Goal: Find specific page/section

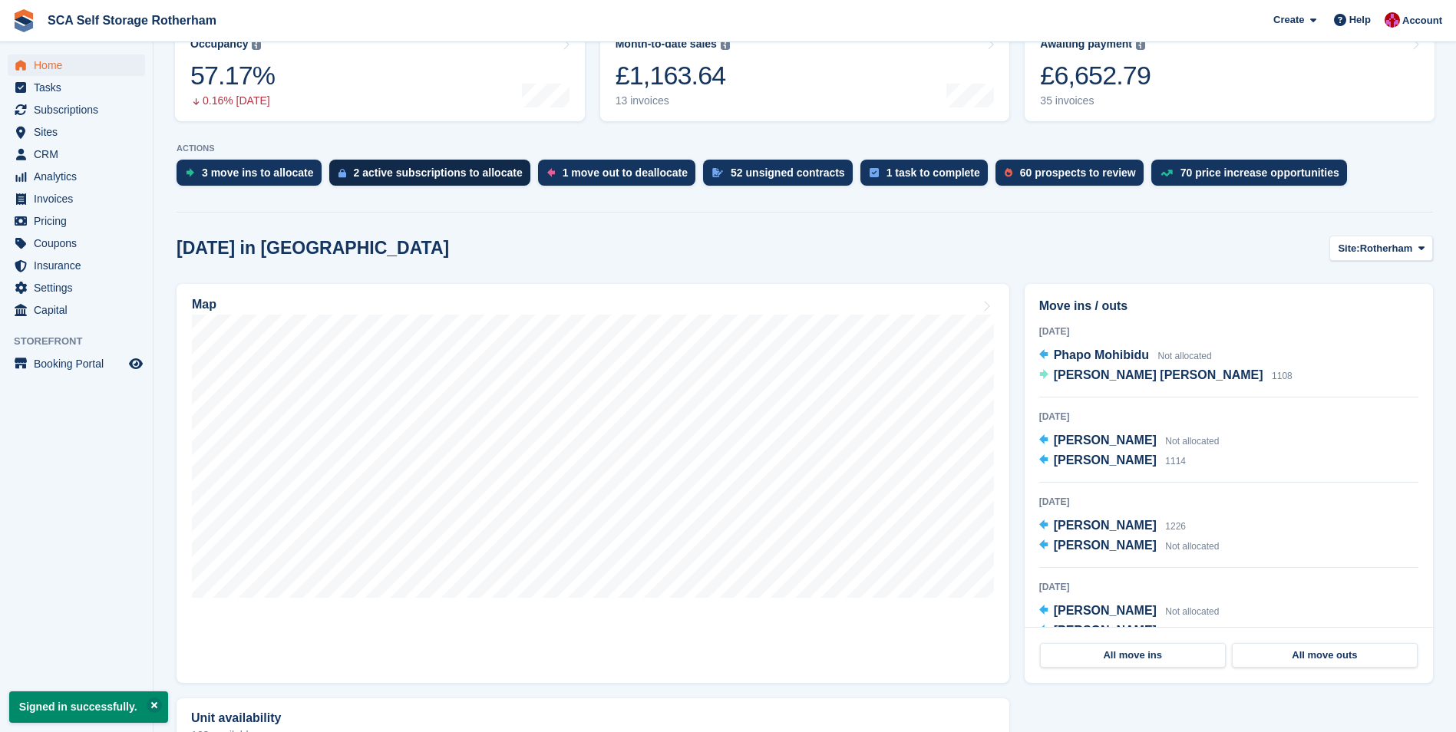
scroll to position [230, 0]
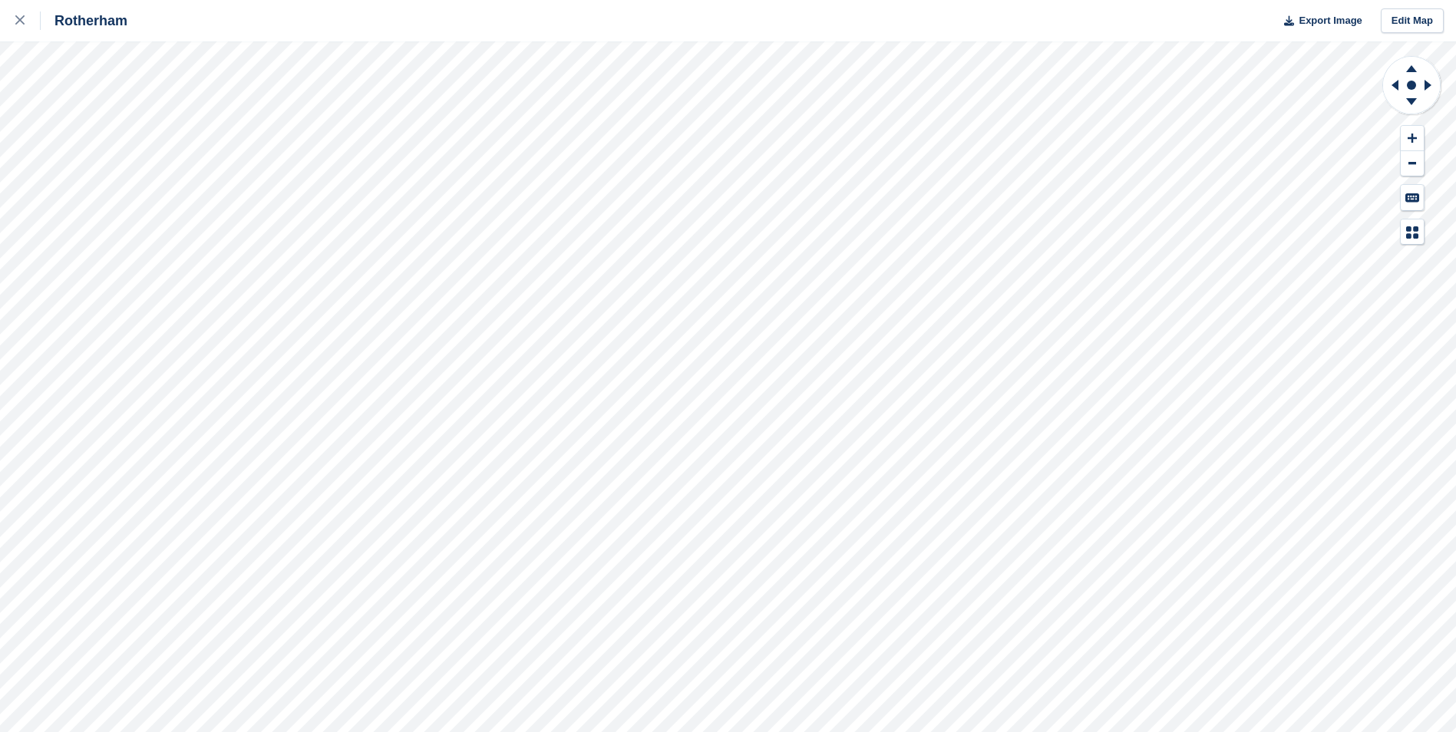
click at [173, 283] on div "Rotherham Export Image Edit Map" at bounding box center [728, 366] width 1456 height 732
click at [25, 11] on link at bounding box center [20, 20] width 41 height 41
